Goal: Share content: Share content

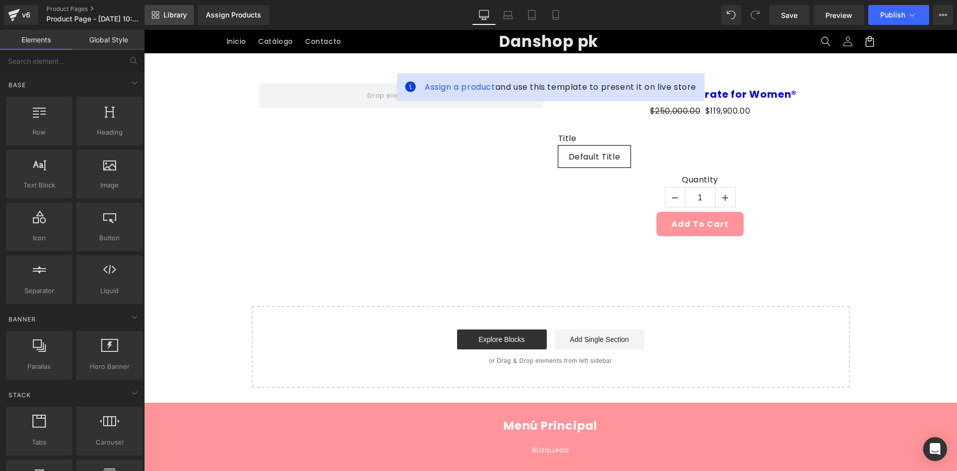
click at [159, 15] on link "Library" at bounding box center [169, 15] width 49 height 20
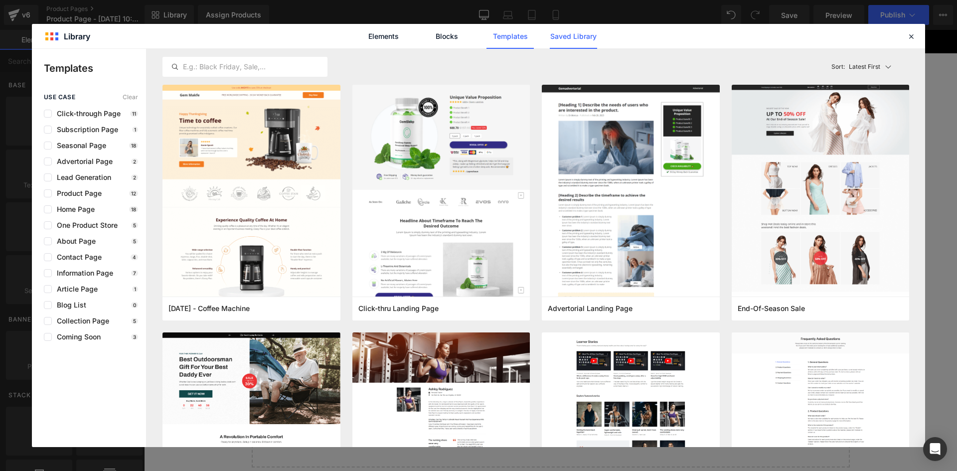
click at [589, 40] on link "Saved Library" at bounding box center [573, 36] width 47 height 25
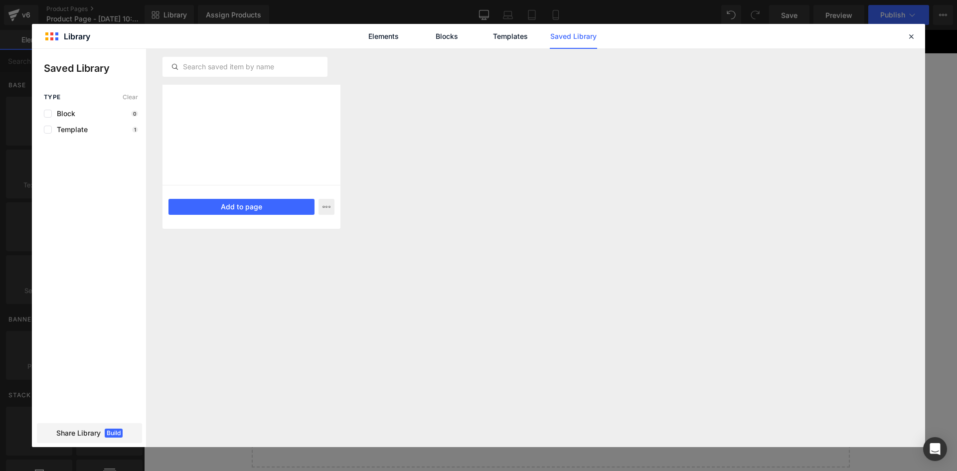
click at [264, 192] on div "Bloo Saved 1 month ago Add to page" at bounding box center [251, 207] width 178 height 44
click at [88, 430] on span "Share Library" at bounding box center [78, 433] width 44 height 10
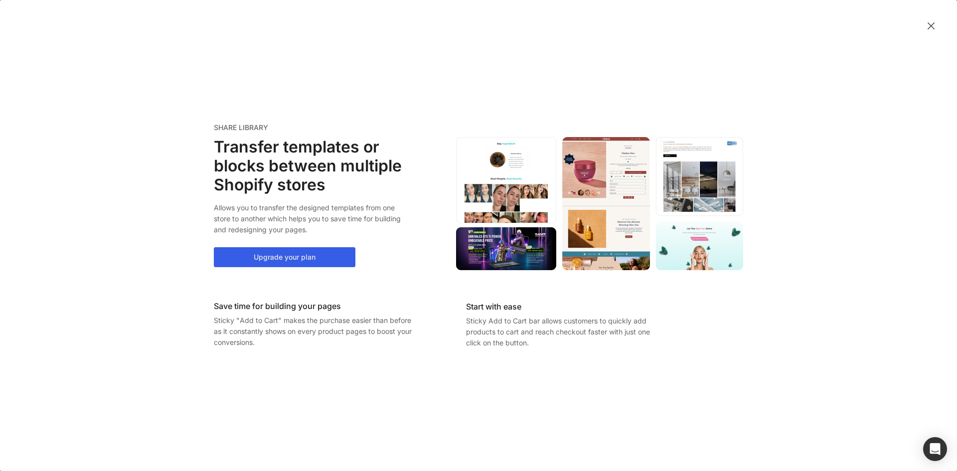
click at [260, 253] on button "Upgrade your plan" at bounding box center [285, 257] width 142 height 20
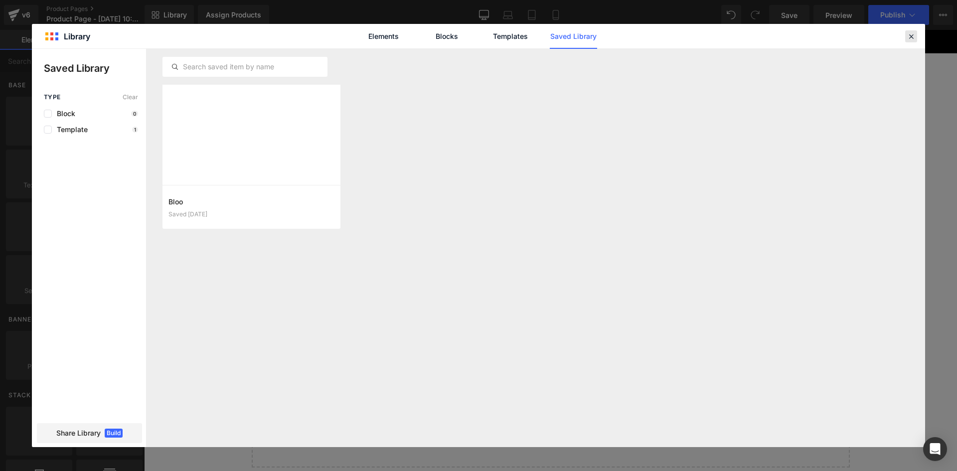
click at [909, 38] on icon at bounding box center [911, 36] width 9 height 9
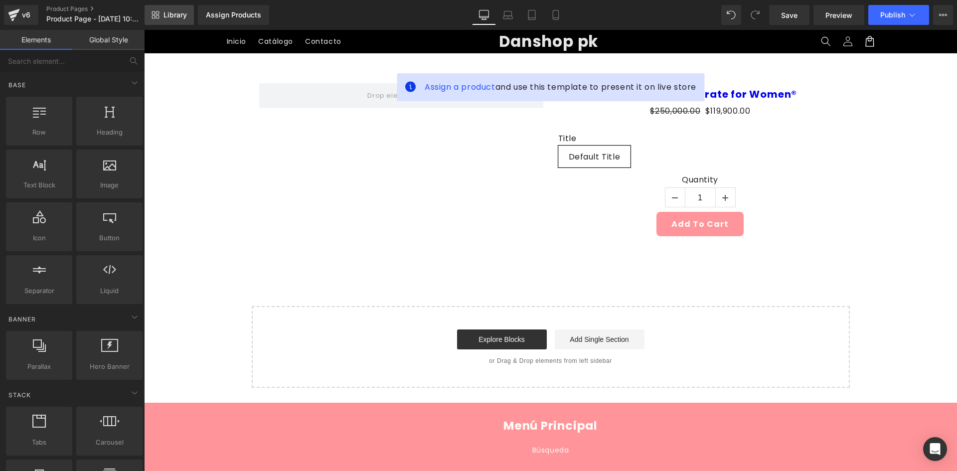
click at [177, 16] on span "Library" at bounding box center [174, 14] width 23 height 9
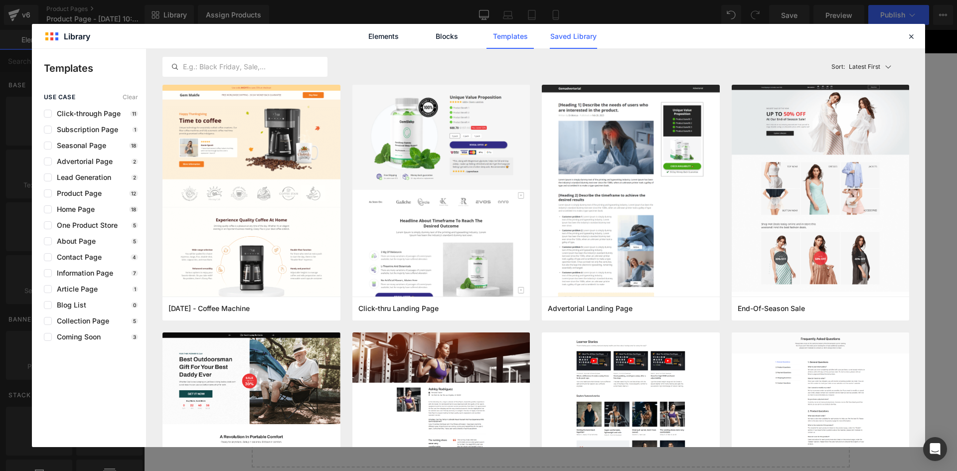
click at [0, 0] on link "Saved Library" at bounding box center [0, 0] width 0 height 0
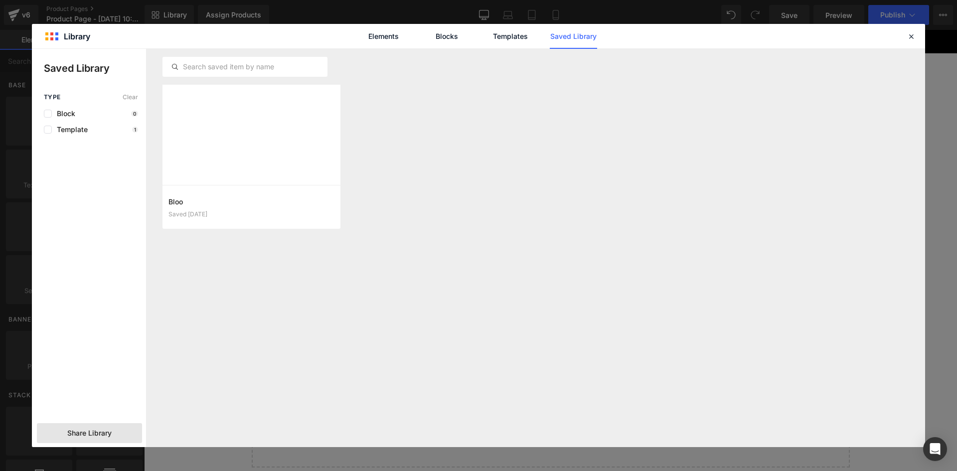
click at [98, 435] on span "Share Library" at bounding box center [89, 433] width 44 height 10
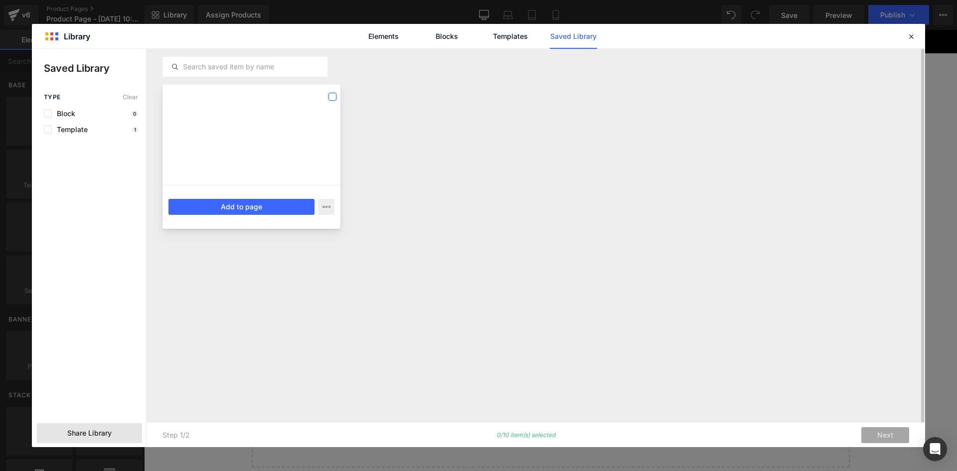
click at [335, 97] on label at bounding box center [332, 97] width 8 height 8
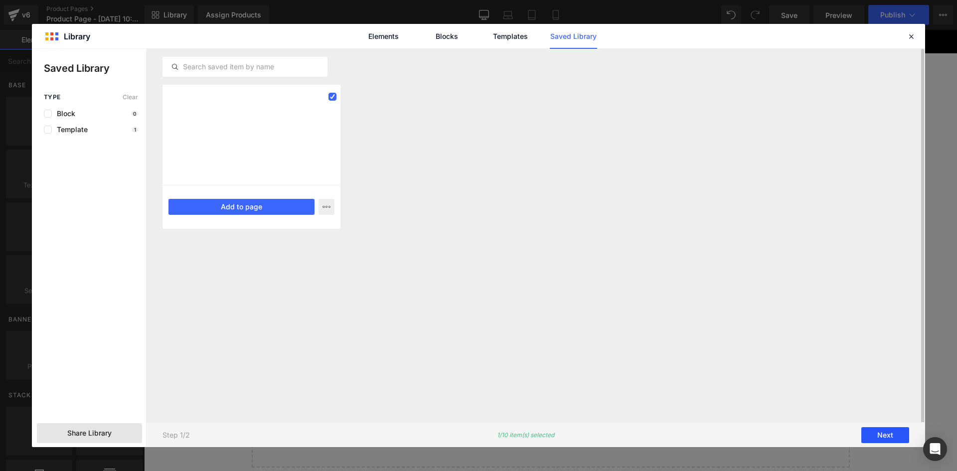
click at [883, 431] on button "Next" at bounding box center [885, 435] width 48 height 16
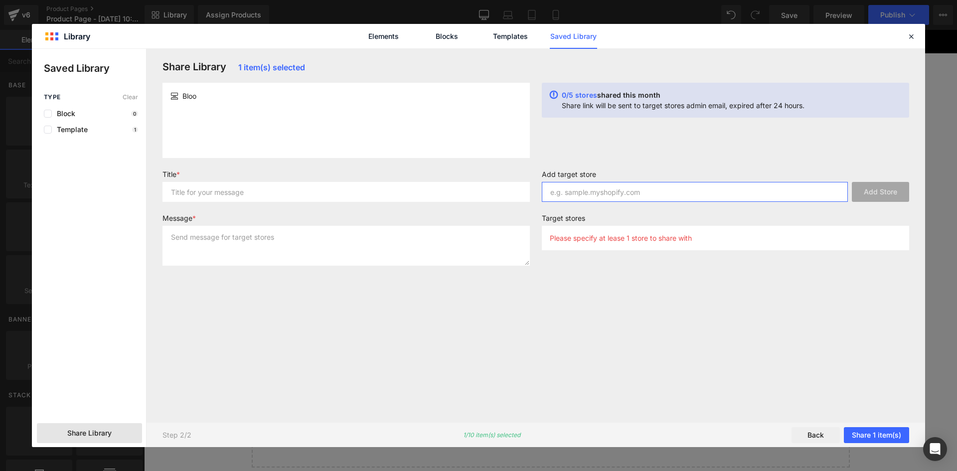
click at [568, 192] on input "text" at bounding box center [695, 192] width 306 height 20
paste input "[DOMAIN_NAME]"
type input "[DOMAIN_NAME]"
click at [878, 194] on button "Add Store" at bounding box center [880, 192] width 57 height 20
click at [226, 191] on input "text" at bounding box center [345, 192] width 367 height 20
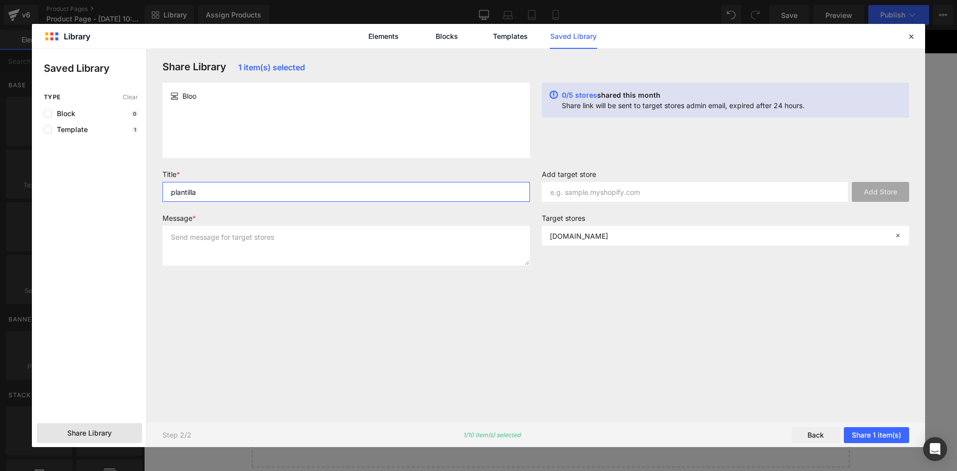
type input "plantilla"
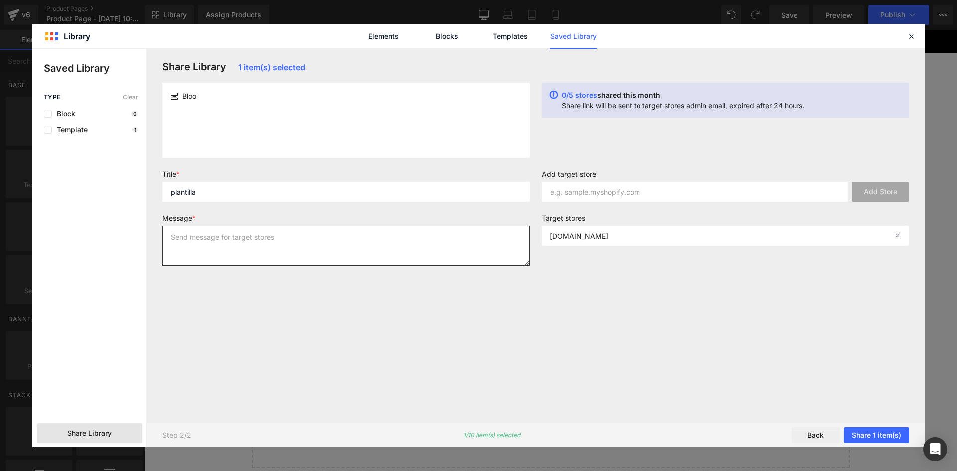
click at [189, 240] on textarea at bounding box center [345, 246] width 367 height 40
type textarea "plantilla"
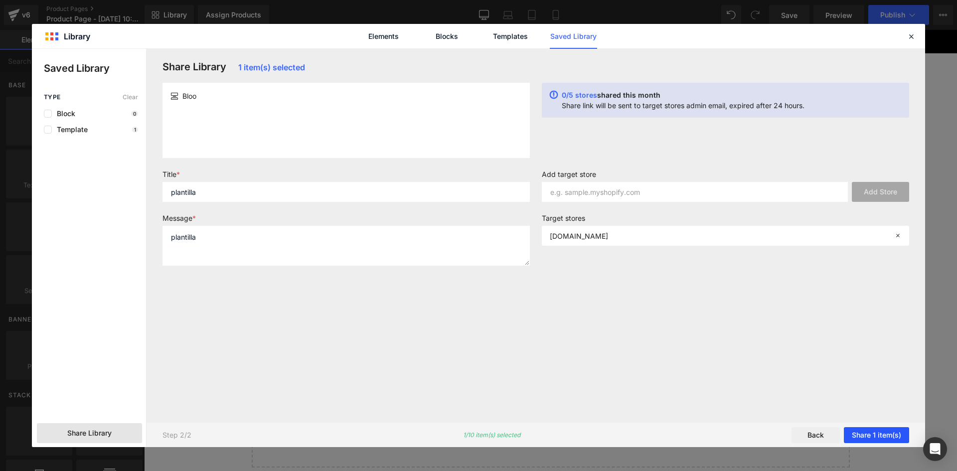
click at [879, 436] on button "Share 1 item(s)" at bounding box center [876, 435] width 65 height 16
